Goal: Task Accomplishment & Management: Manage account settings

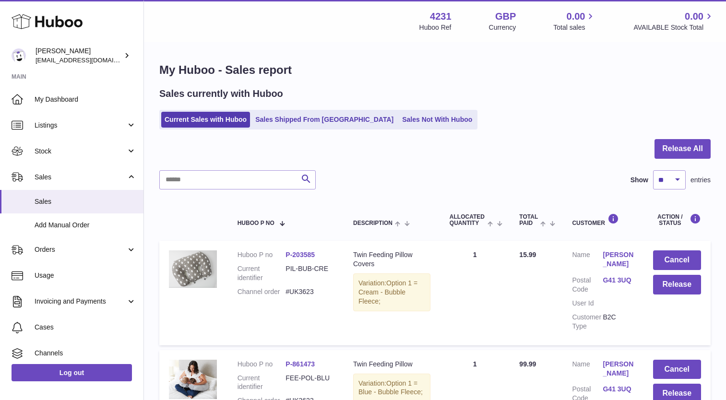
click at [69, 14] on icon at bounding box center [47, 21] width 71 height 19
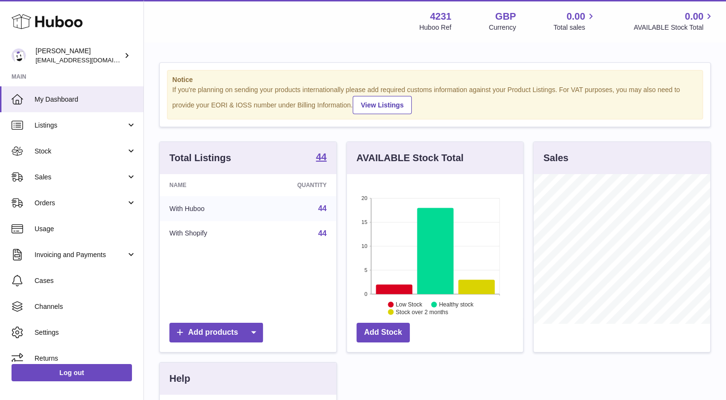
scroll to position [150, 176]
click at [51, 181] on link "Sales" at bounding box center [71, 177] width 143 height 26
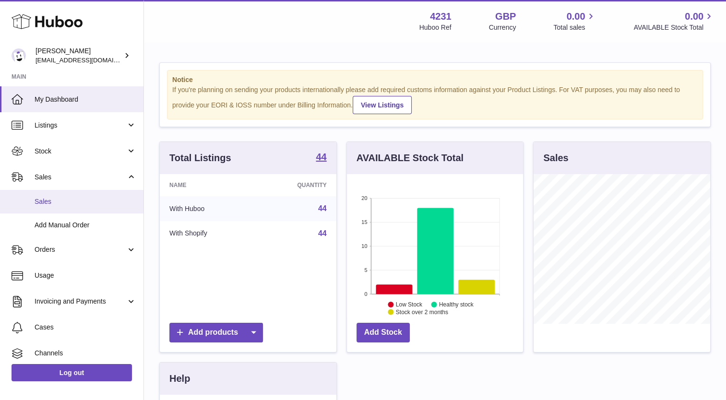
click at [48, 193] on link "Sales" at bounding box center [71, 201] width 143 height 23
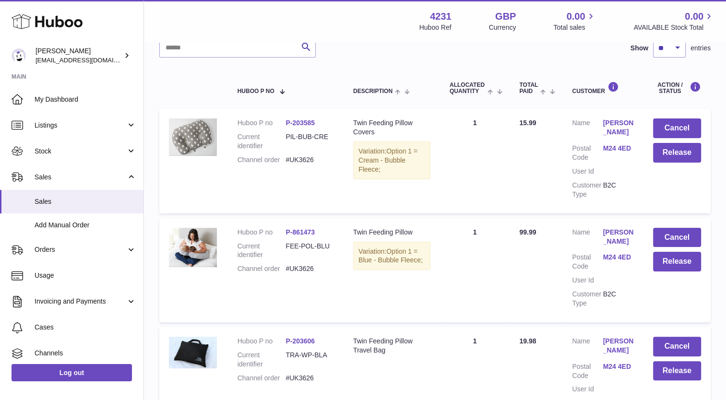
scroll to position [87, 0]
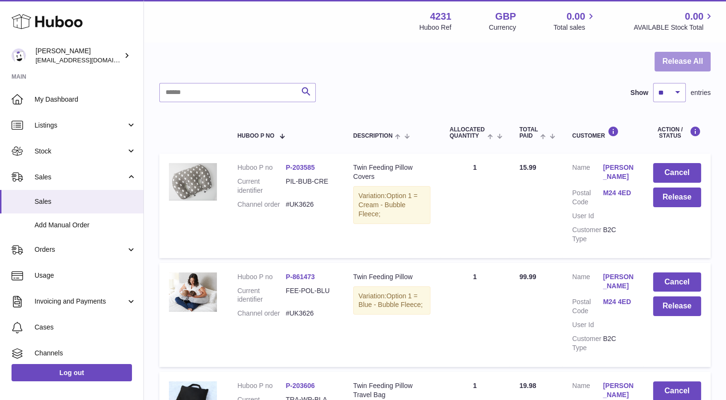
click at [681, 57] on button "Release All" at bounding box center [682, 62] width 56 height 20
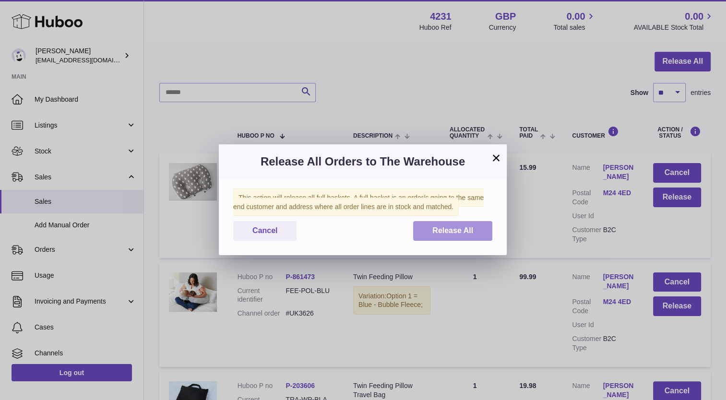
click at [430, 229] on button "Release All" at bounding box center [452, 231] width 79 height 20
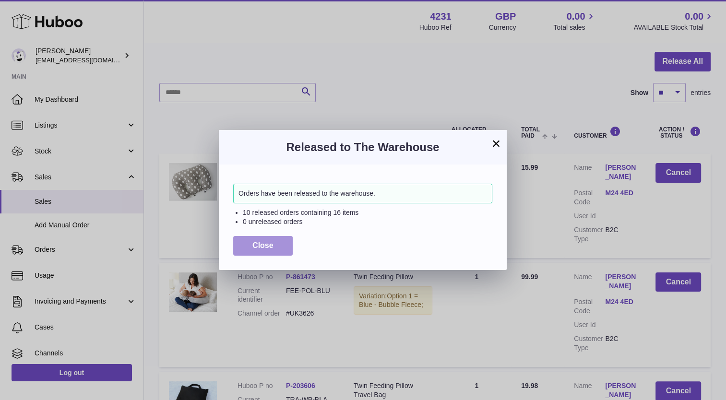
click at [255, 240] on button "Close" at bounding box center [262, 246] width 59 height 20
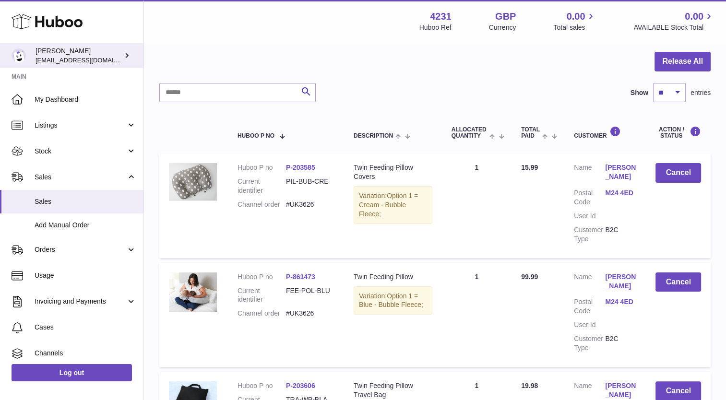
click at [50, 55] on div "Jade hello@things-for-twins.co.uk" at bounding box center [78, 56] width 86 height 18
click at [47, 12] on icon at bounding box center [47, 21] width 71 height 19
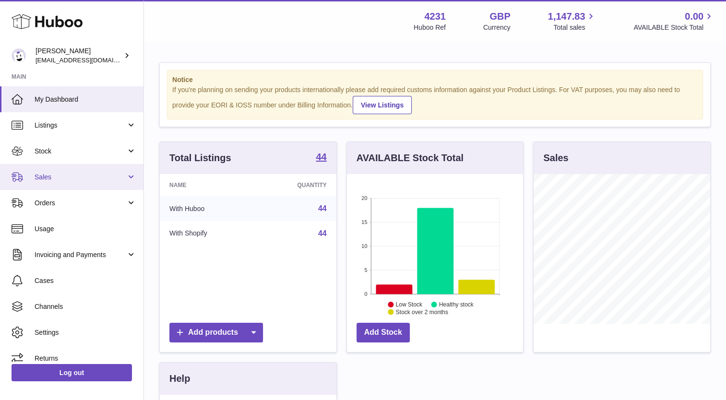
scroll to position [150, 176]
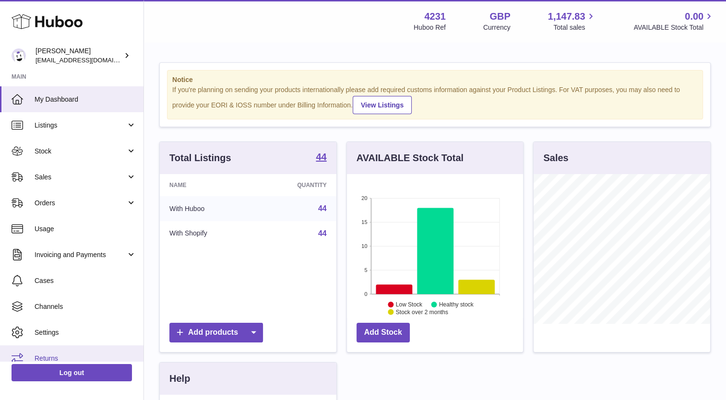
click at [48, 345] on link "Returns" at bounding box center [71, 358] width 143 height 26
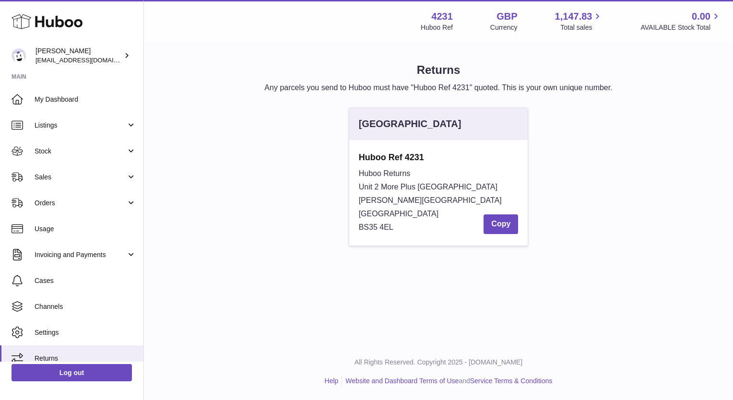
drag, startPoint x: 360, startPoint y: 154, endPoint x: 414, endPoint y: 225, distance: 88.9
click at [414, 225] on div "Huboo Ref 4231 Huboo Returns Unit 2 More Plus Central Park Hudson Ave Severn Be…" at bounding box center [439, 193] width 160 height 82
copy div "Huboo Ref 4231 Huboo Returns Unit 2 More Plus Central Park Hudson Ave Severn Be…"
click at [60, 141] on link "Stock" at bounding box center [71, 151] width 143 height 26
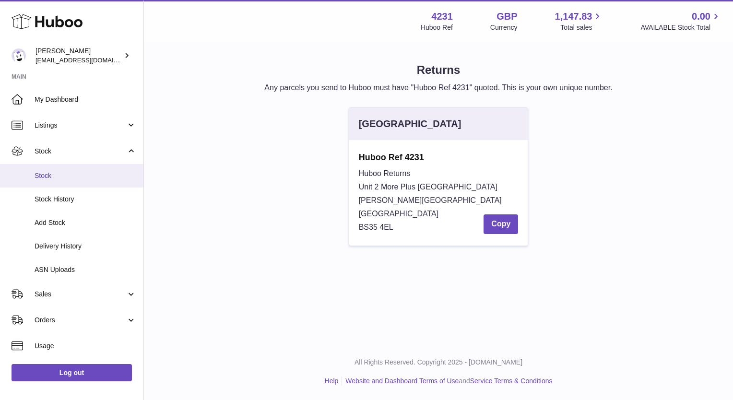
click at [56, 172] on span "Stock" at bounding box center [86, 175] width 102 height 9
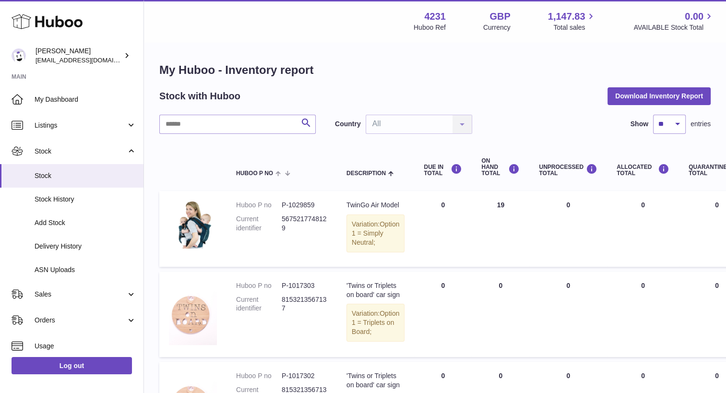
click at [224, 122] on input "text" at bounding box center [237, 124] width 156 height 19
type input "******"
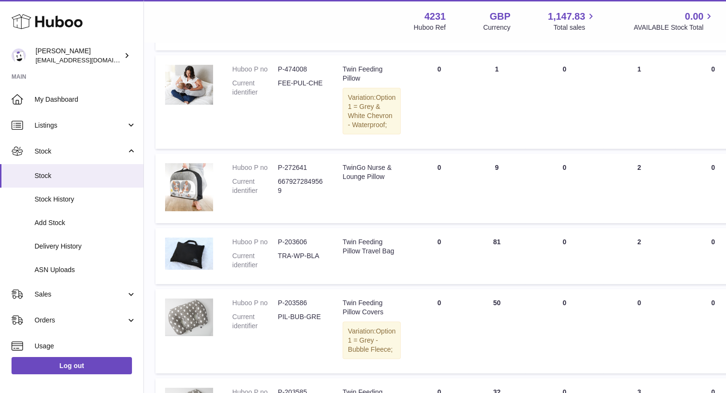
scroll to position [315, 4]
